Goal: Find specific page/section: Find specific page/section

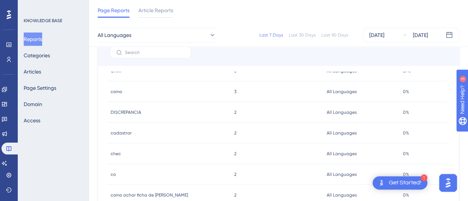
scroll to position [37, 0]
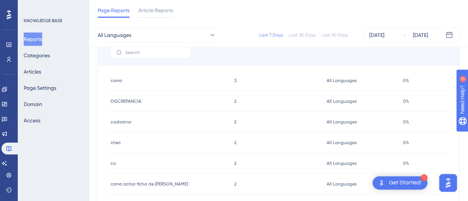
click at [139, 103] on span "DISCREPANCIA" at bounding box center [126, 101] width 31 height 6
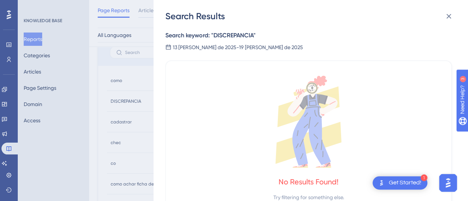
click at [141, 101] on div "Search Results Search keyword: " DISCREPANCIA " 13 [PERSON_NAME] de 2025 - 19 […" at bounding box center [234, 100] width 468 height 201
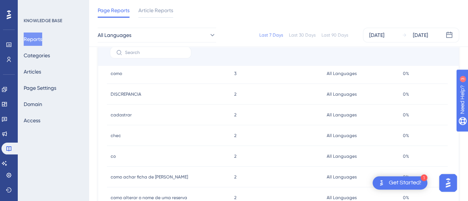
scroll to position [0, 0]
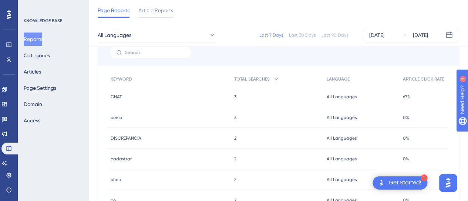
click at [121, 96] on span "CHAT" at bounding box center [116, 97] width 11 height 6
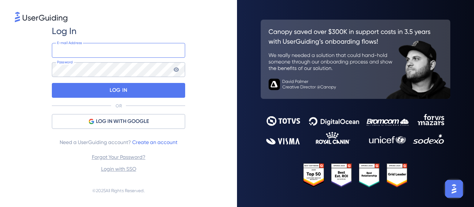
type input "[PERSON_NAME][EMAIL_ADDRESS][DOMAIN_NAME]"
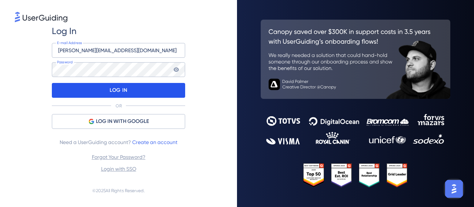
click at [164, 90] on div "LOG IN" at bounding box center [118, 90] width 133 height 15
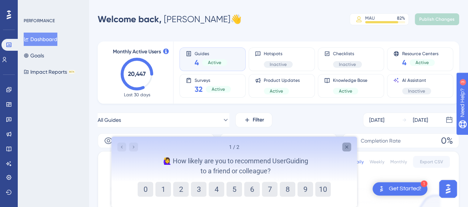
click at [349, 147] on icon "Close survey" at bounding box center [346, 147] width 6 height 6
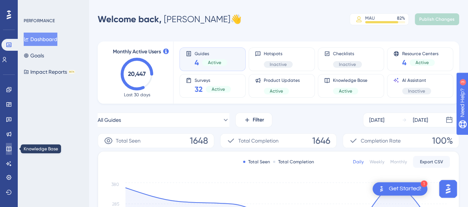
click at [12, 148] on link at bounding box center [9, 149] width 6 height 12
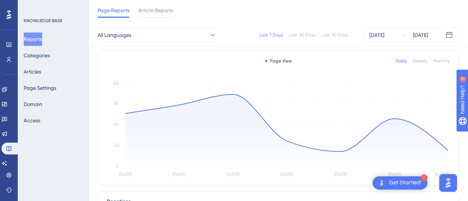
scroll to position [74, 0]
